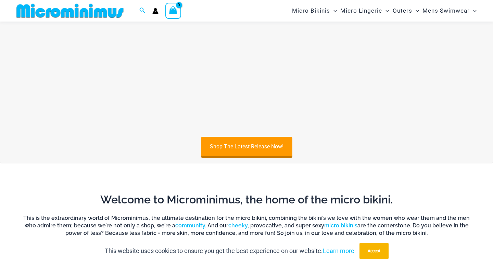
scroll to position [352, 0]
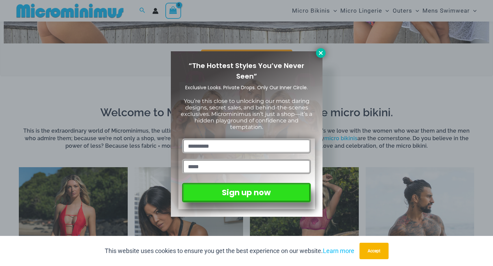
click at [319, 51] on icon at bounding box center [320, 53] width 6 height 6
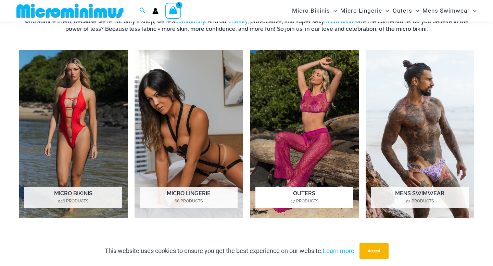
scroll to position [489, 0]
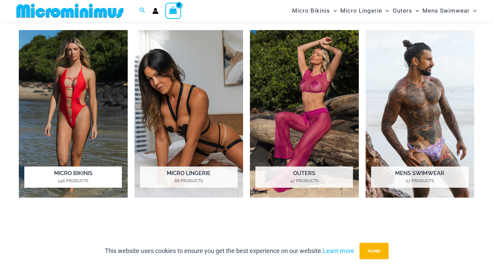
click at [87, 131] on img "Visit product category Micro Bikinis" at bounding box center [73, 114] width 109 height 168
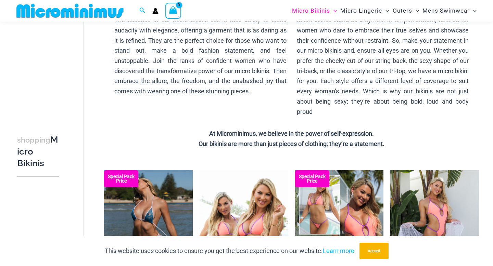
scroll to position [141, 0]
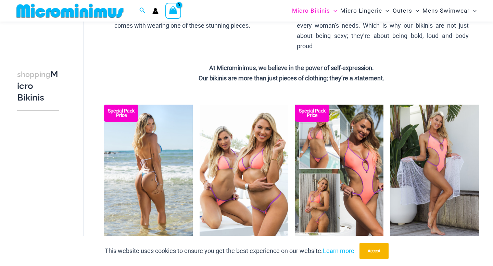
click at [159, 156] on img at bounding box center [148, 171] width 89 height 133
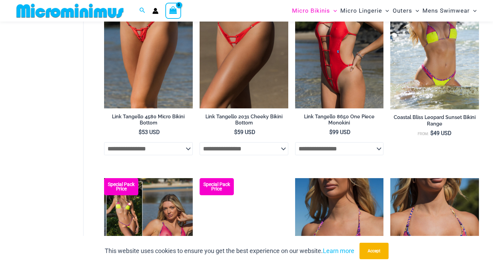
scroll to position [937, 0]
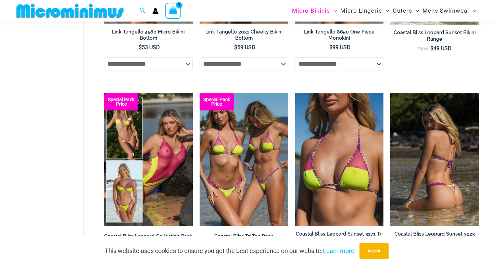
click at [440, 172] on img at bounding box center [434, 159] width 89 height 133
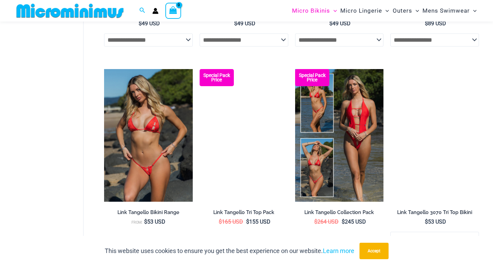
scroll to position [473, 0]
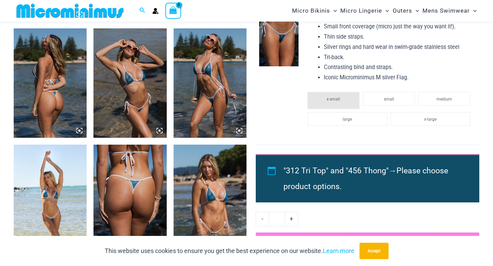
scroll to position [539, 0]
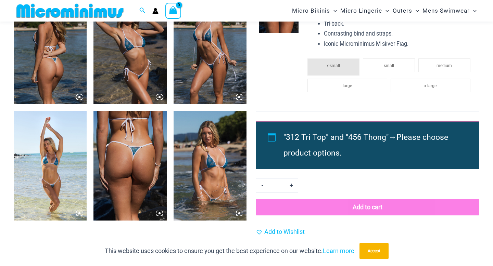
click at [217, 162] on img at bounding box center [209, 165] width 73 height 109
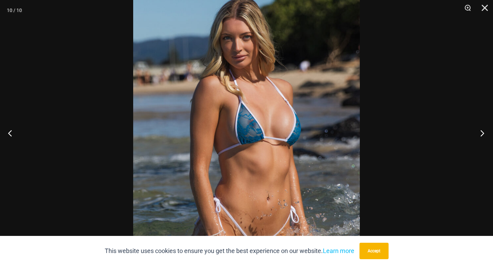
click at [484, 128] on button "Next" at bounding box center [480, 133] width 26 height 34
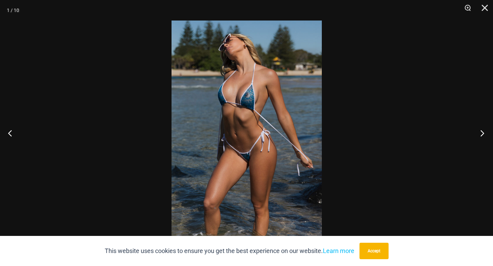
click at [484, 128] on button "Next" at bounding box center [480, 133] width 26 height 34
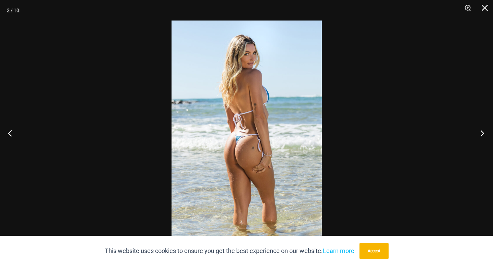
click at [484, 128] on button "Next" at bounding box center [480, 133] width 26 height 34
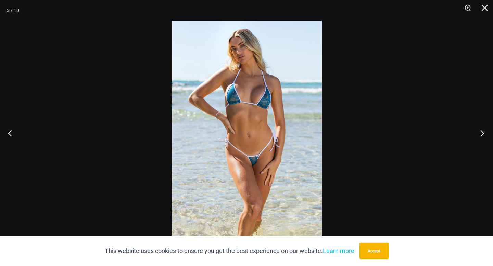
click at [484, 128] on button "Next" at bounding box center [480, 133] width 26 height 34
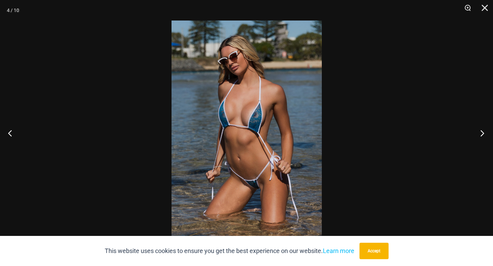
click at [484, 128] on button "Next" at bounding box center [480, 133] width 26 height 34
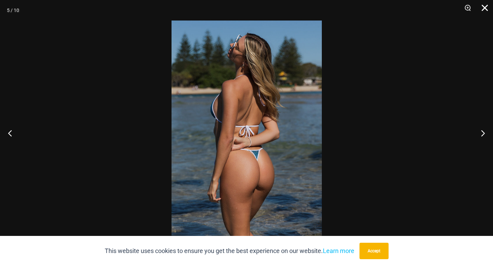
click at [485, 7] on button "Close" at bounding box center [481, 10] width 17 height 21
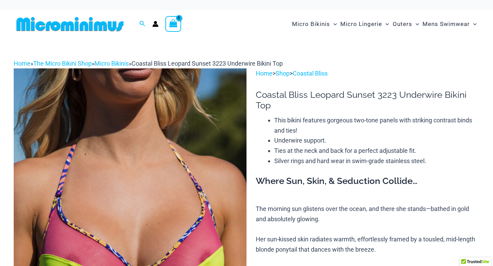
scroll to position [89, 0]
